Goal: Share content: Share content

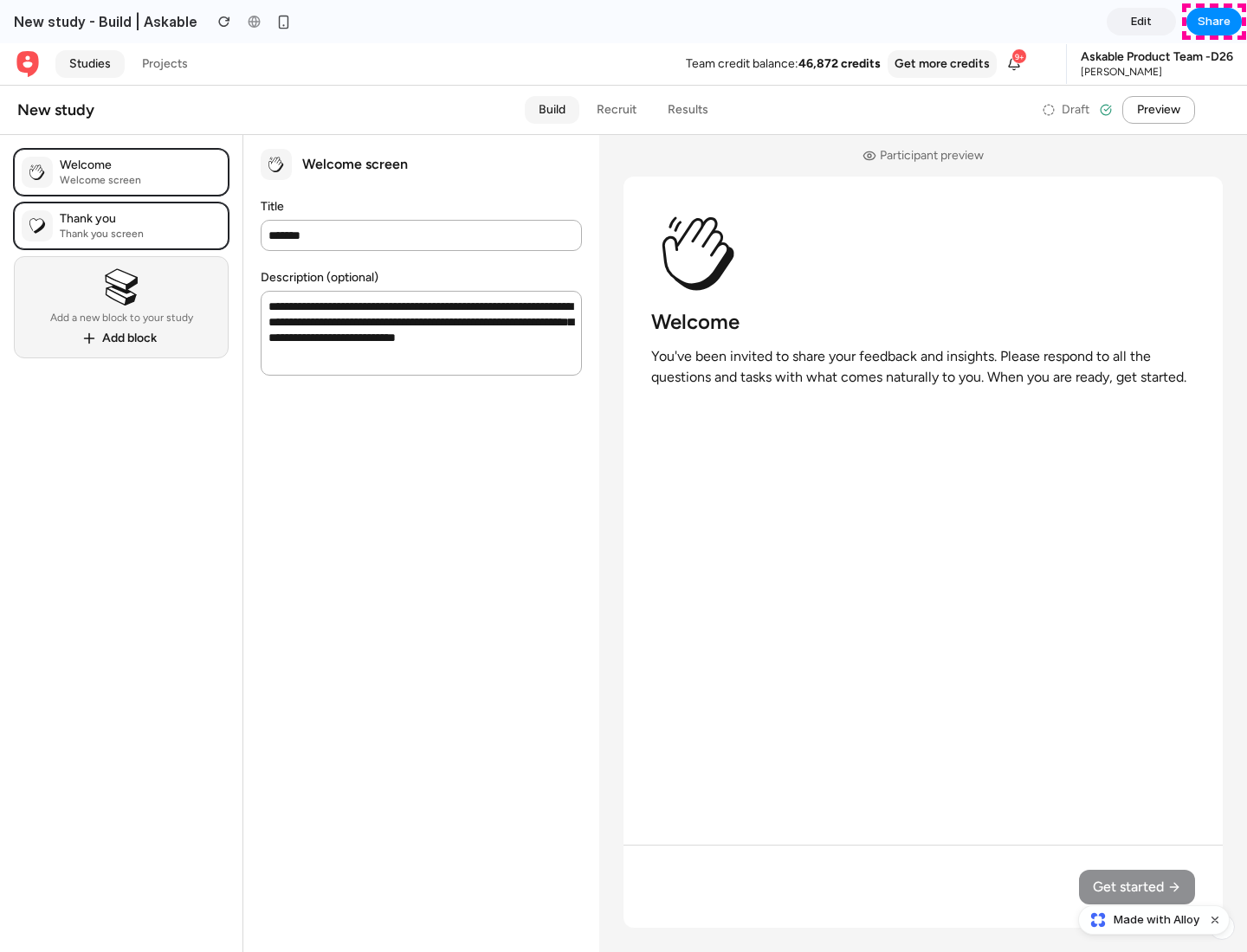
click at [1214, 22] on span "Share" at bounding box center [1214, 22] width 33 height 17
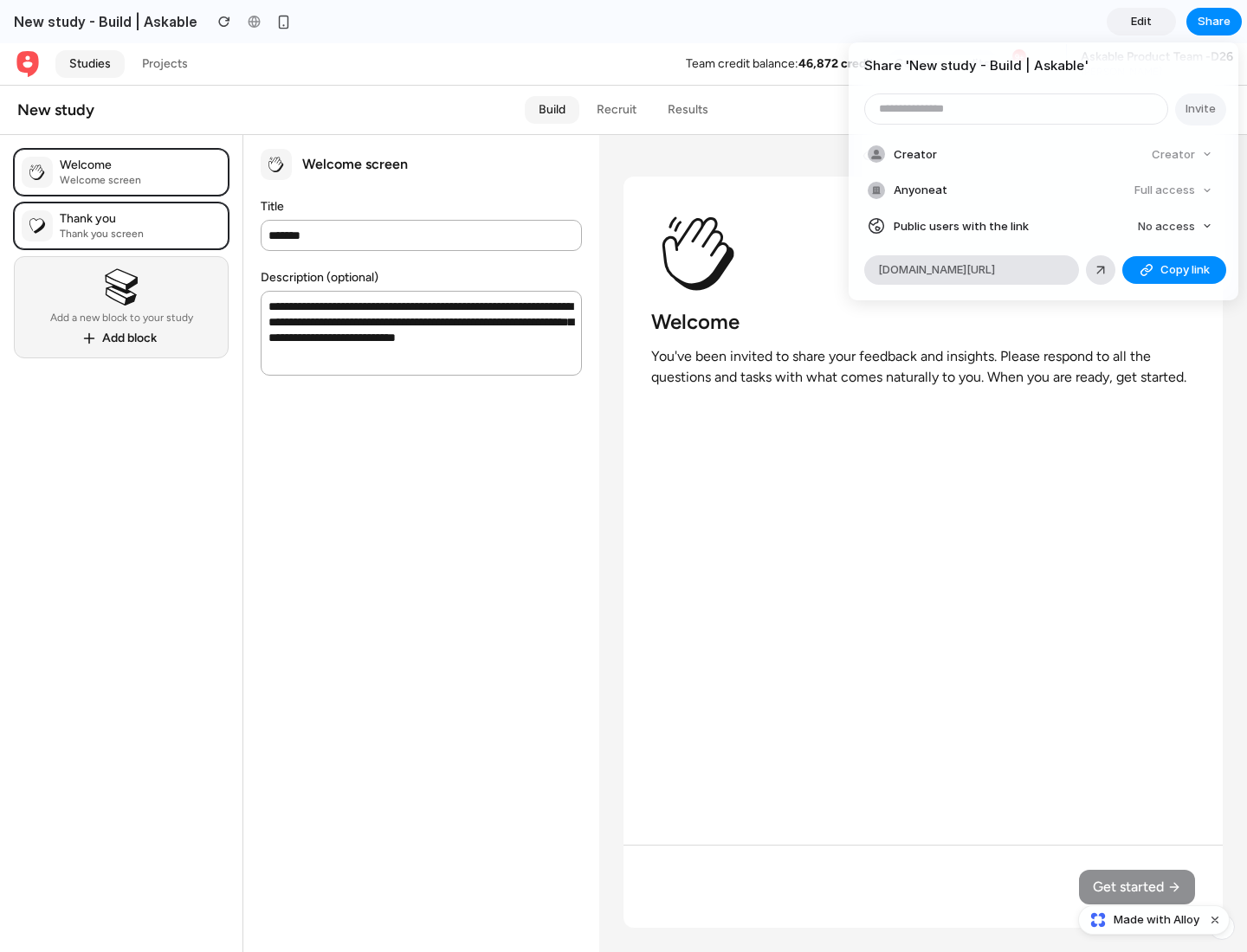
click at [1174, 270] on span "Copy link" at bounding box center [1185, 270] width 49 height 17
click at [1156, 920] on div "Share ' New study - Build | Askable ' Invite Creator Creator Anyone at Full acc…" at bounding box center [624, 476] width 1247 height 952
